Goal: Communication & Community: Answer question/provide support

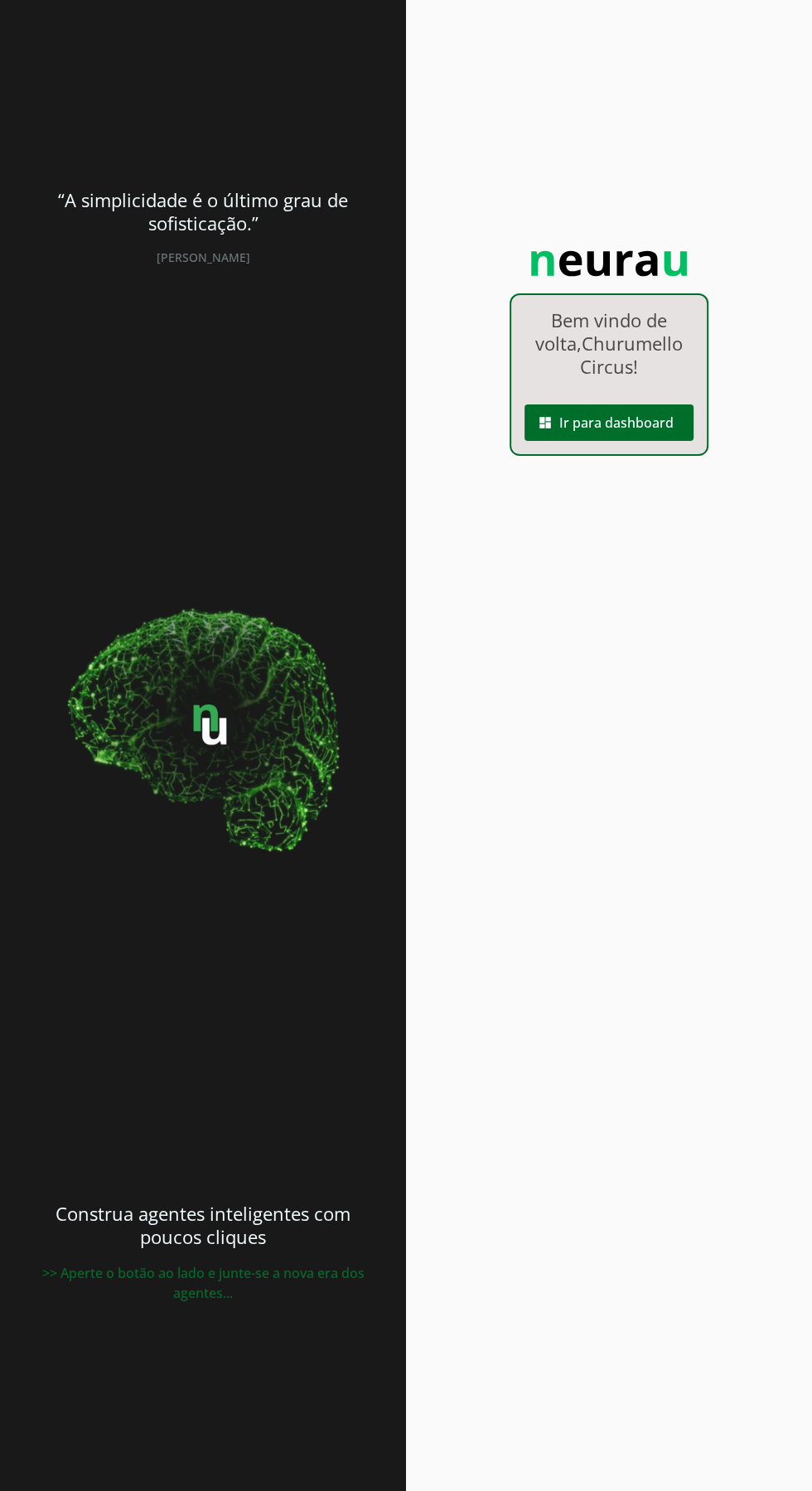
click at [642, 442] on span at bounding box center [608, 422] width 169 height 40
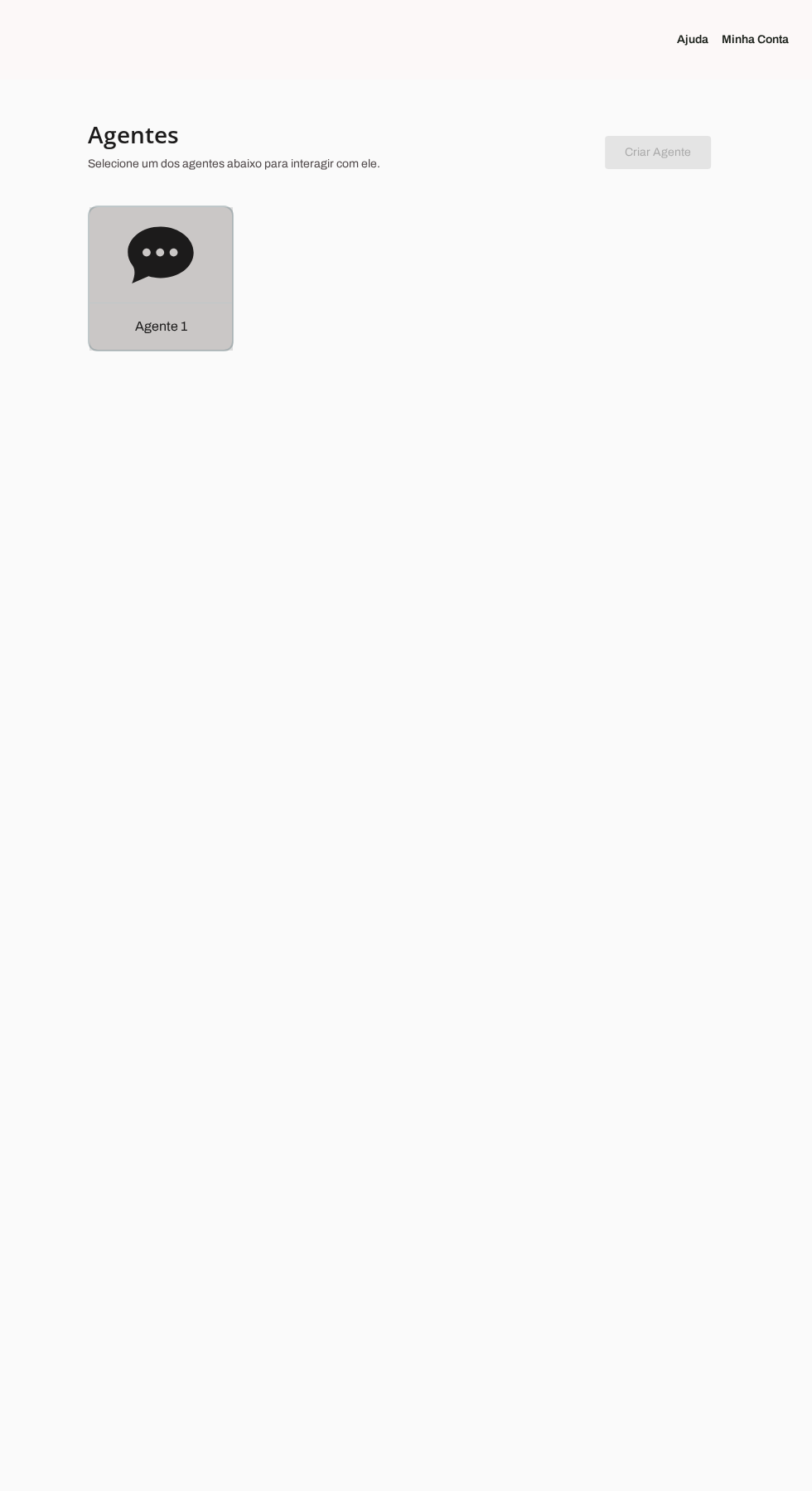
click at [144, 273] on icon at bounding box center [160, 254] width 65 height 56
